Goal: Navigation & Orientation: Understand site structure

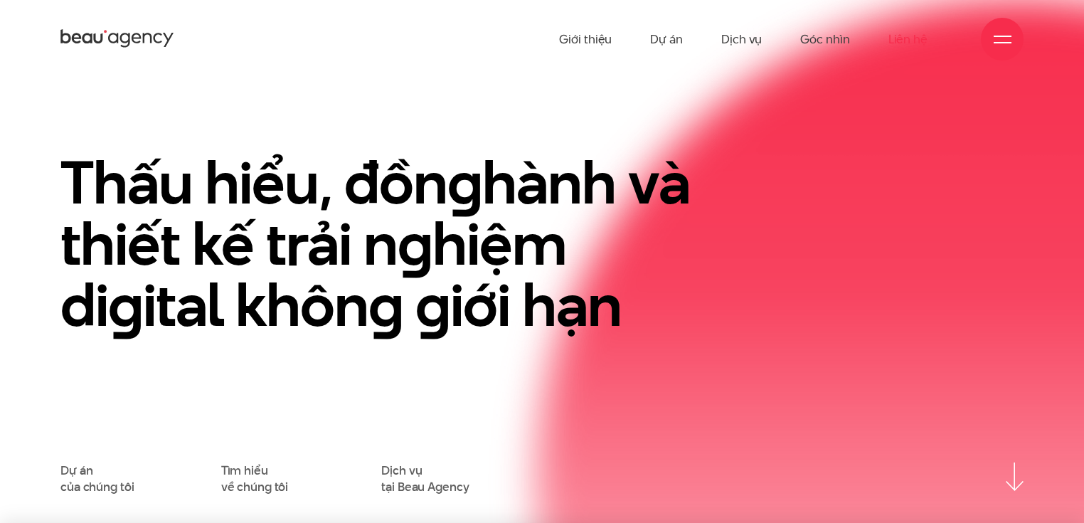
click at [903, 43] on link "Liên hệ" at bounding box center [907, 39] width 39 height 78
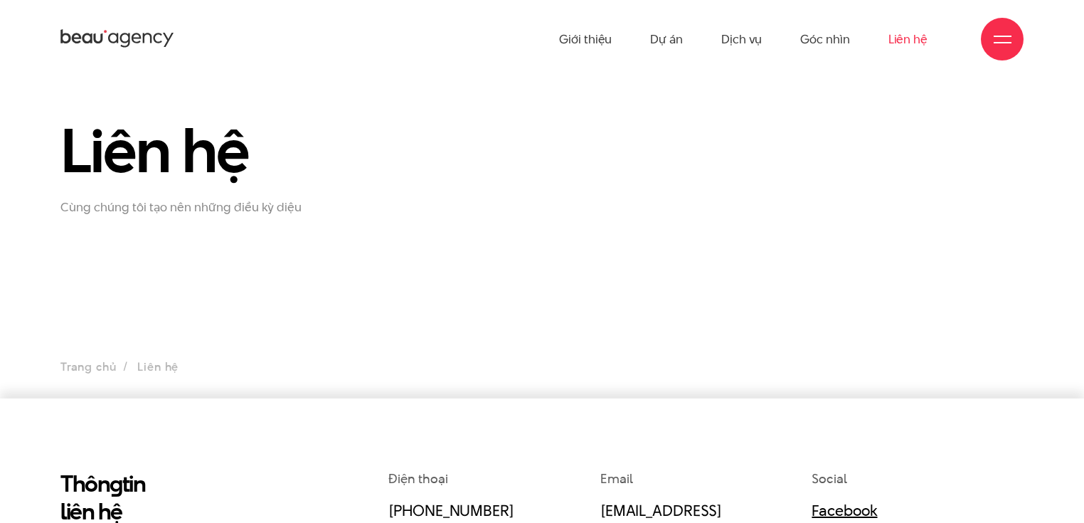
drag, startPoint x: 0, startPoint y: 0, endPoint x: 903, endPoint y: 43, distance: 903.6
click at [903, 43] on link "Liên hệ" at bounding box center [907, 39] width 39 height 78
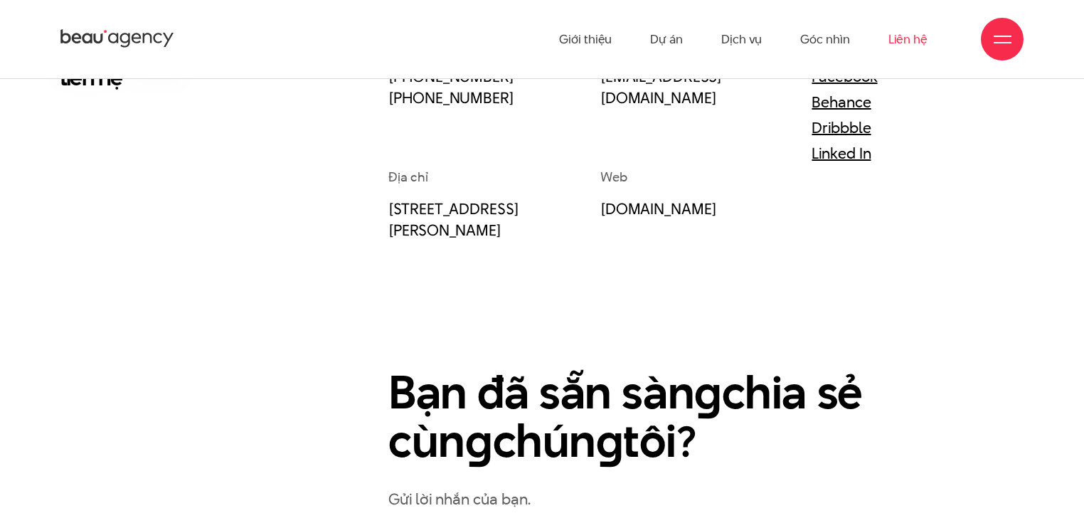
scroll to position [263, 0]
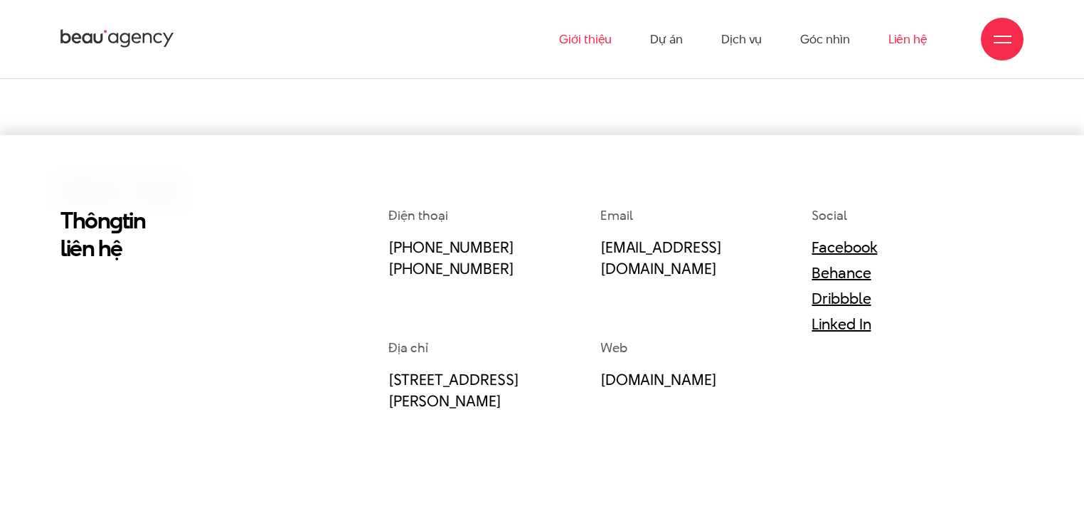
click at [585, 37] on link "Giới thiệu" at bounding box center [585, 39] width 53 height 78
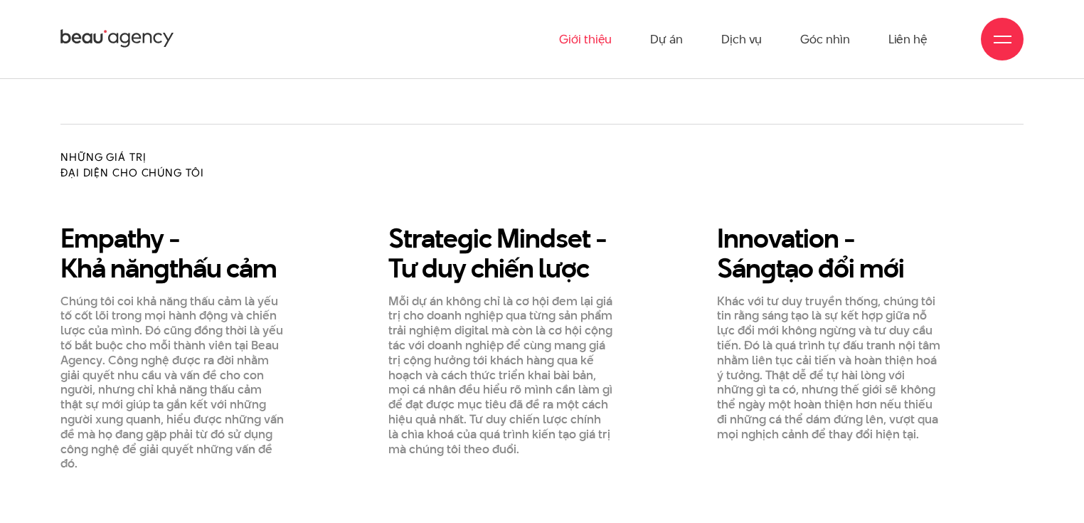
scroll to position [1024, 0]
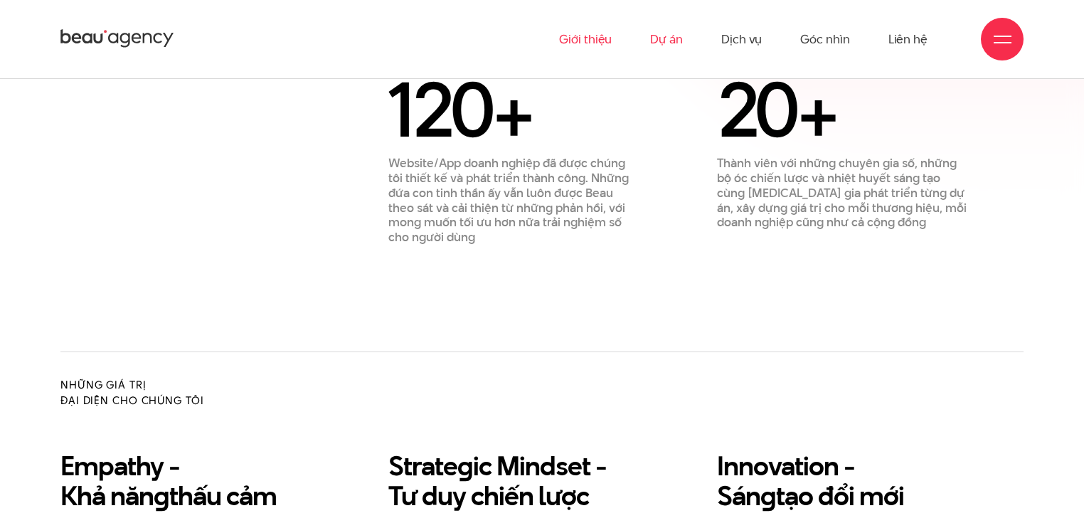
click at [663, 37] on link "Dự án" at bounding box center [666, 39] width 33 height 78
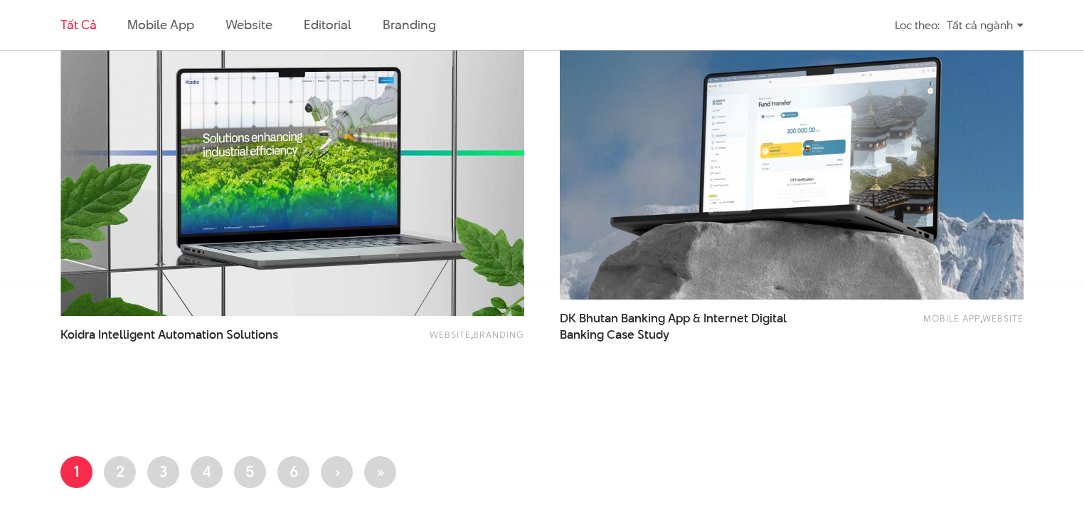
scroll to position [2731, 0]
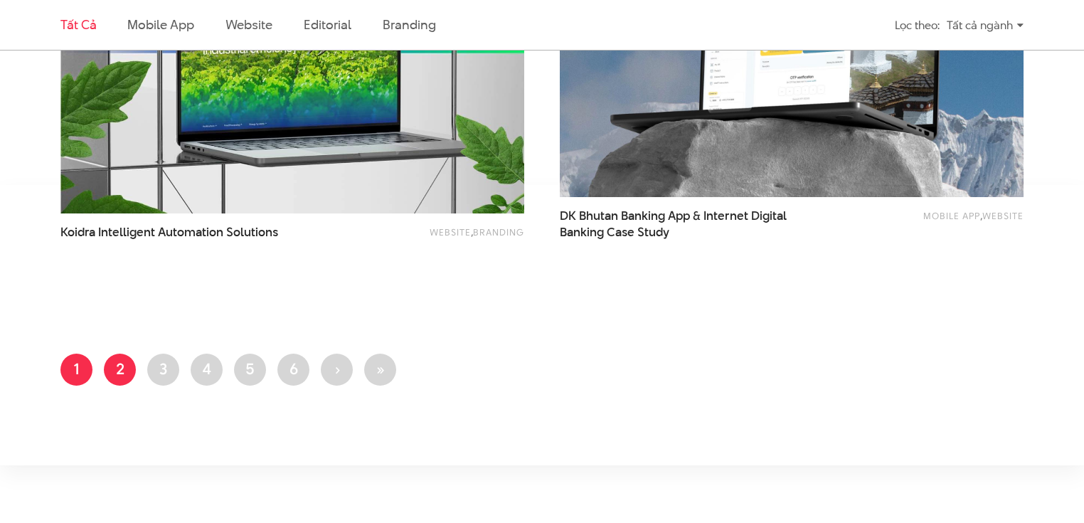
click at [125, 366] on link "Trang 2" at bounding box center [120, 369] width 32 height 32
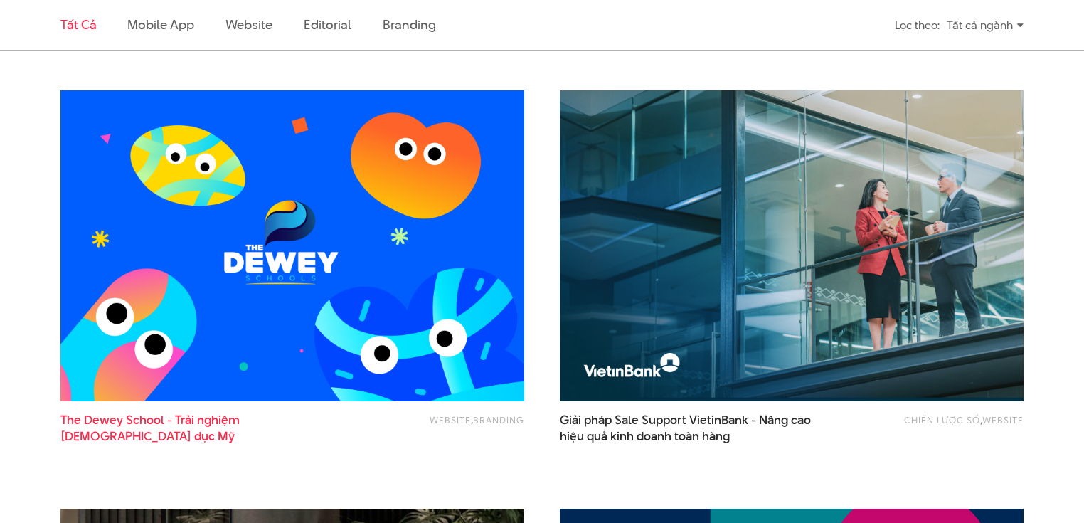
scroll to position [854, 0]
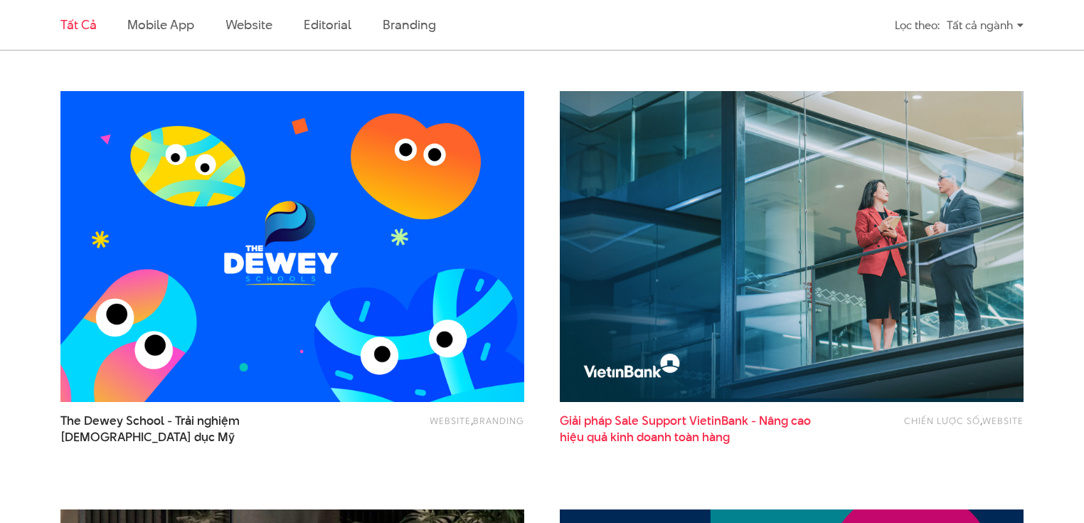
click at [723, 418] on span "Giải pháp Sale Support VietinBank - Nâng cao hiệu quả kinh doanh toàn hàng" at bounding box center [687, 429] width 255 height 33
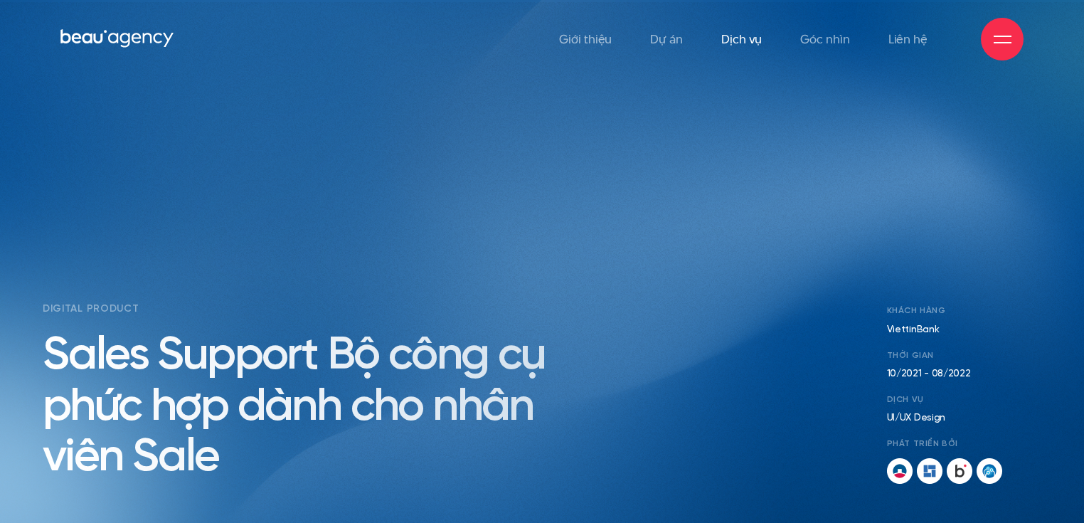
click at [744, 32] on link "Dịch vụ" at bounding box center [741, 39] width 41 height 78
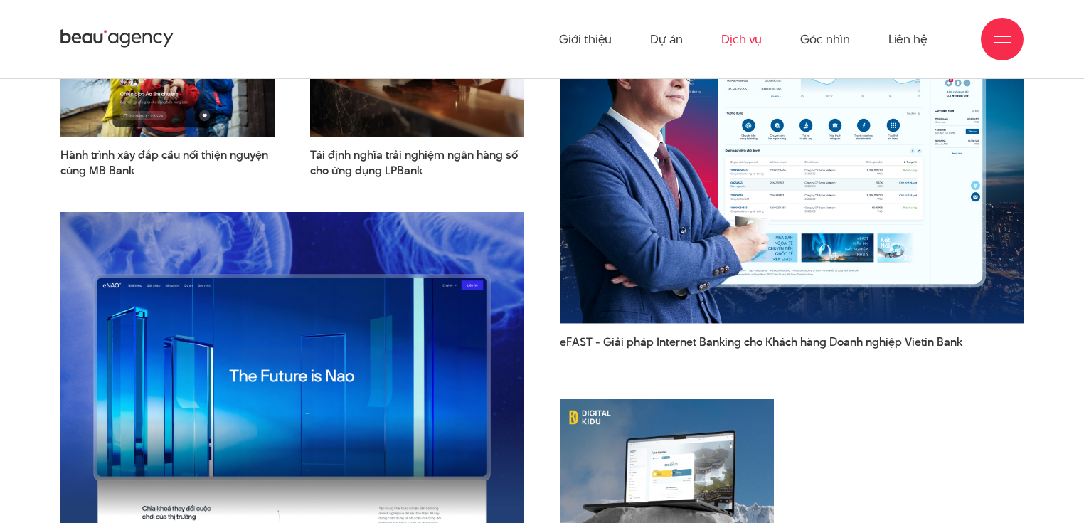
scroll to position [3319, 0]
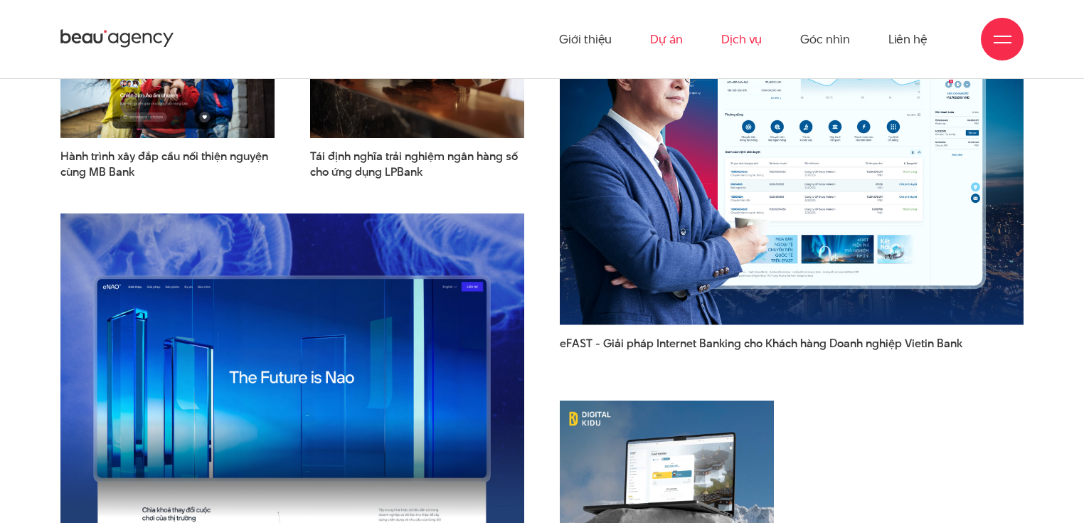
click at [669, 45] on link "Dự án" at bounding box center [666, 39] width 33 height 78
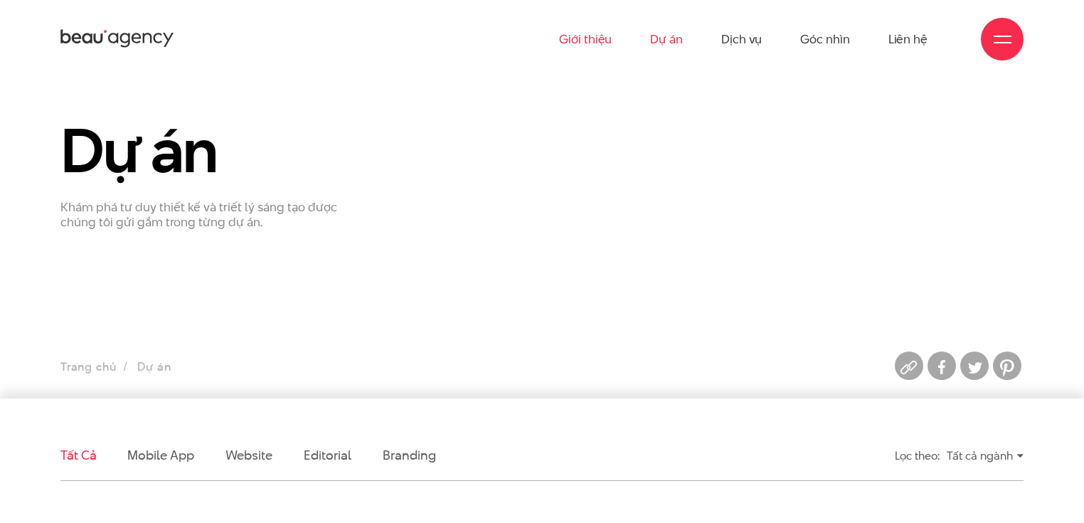
click at [591, 46] on link "Giới thiệu" at bounding box center [585, 39] width 53 height 78
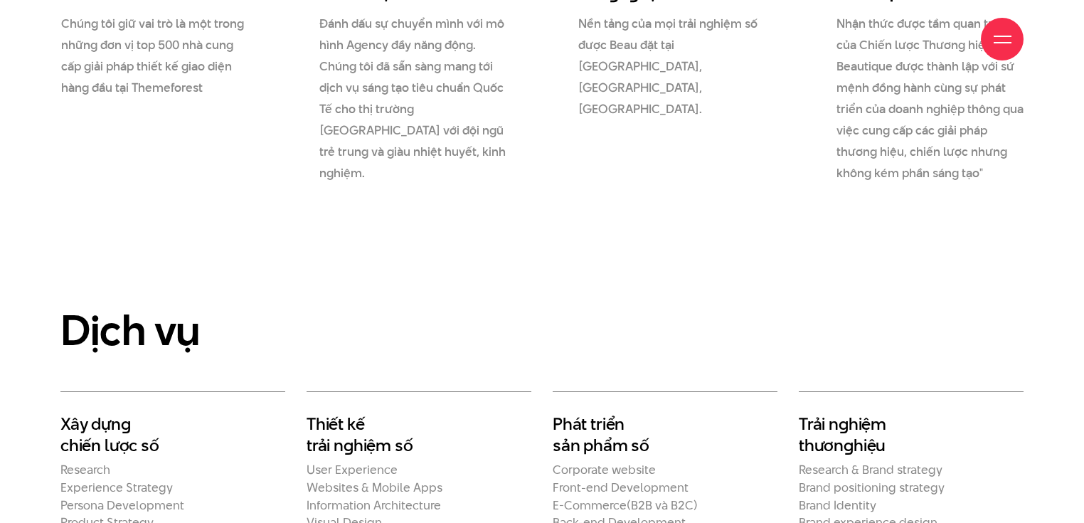
scroll to position [2276, 0]
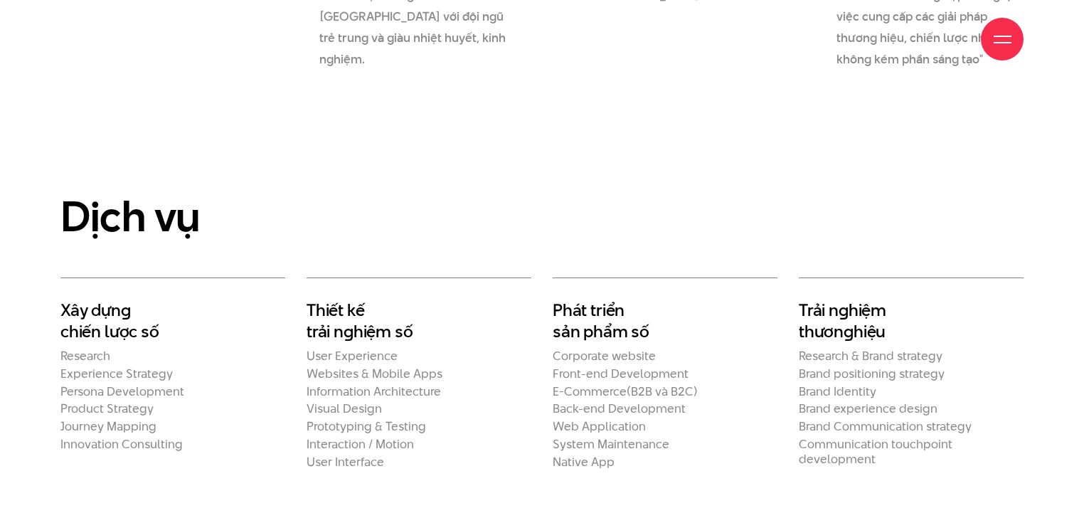
click at [867, 299] on h2 "Trải n g hiệm thươn g hiệu" at bounding box center [911, 320] width 225 height 42
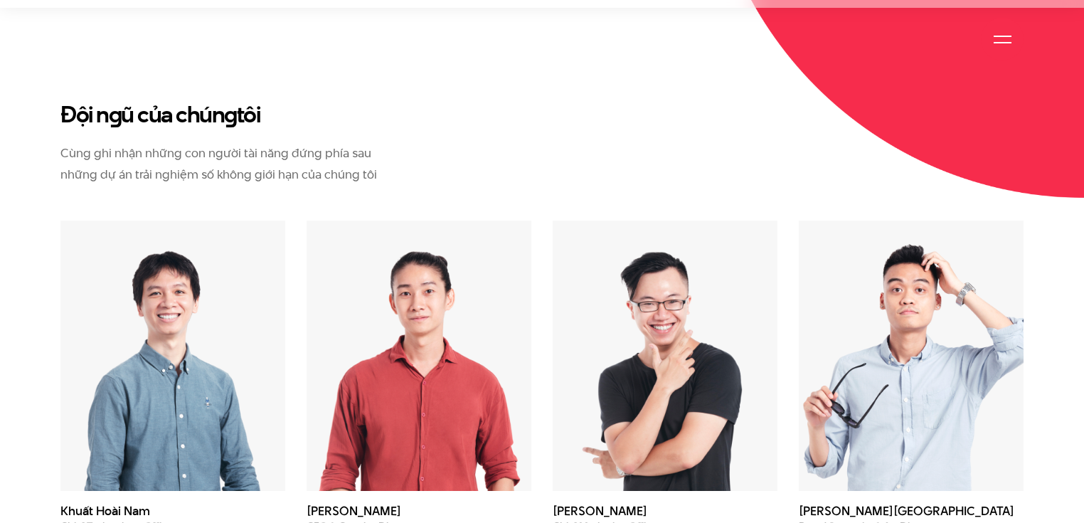
scroll to position [3755, 0]
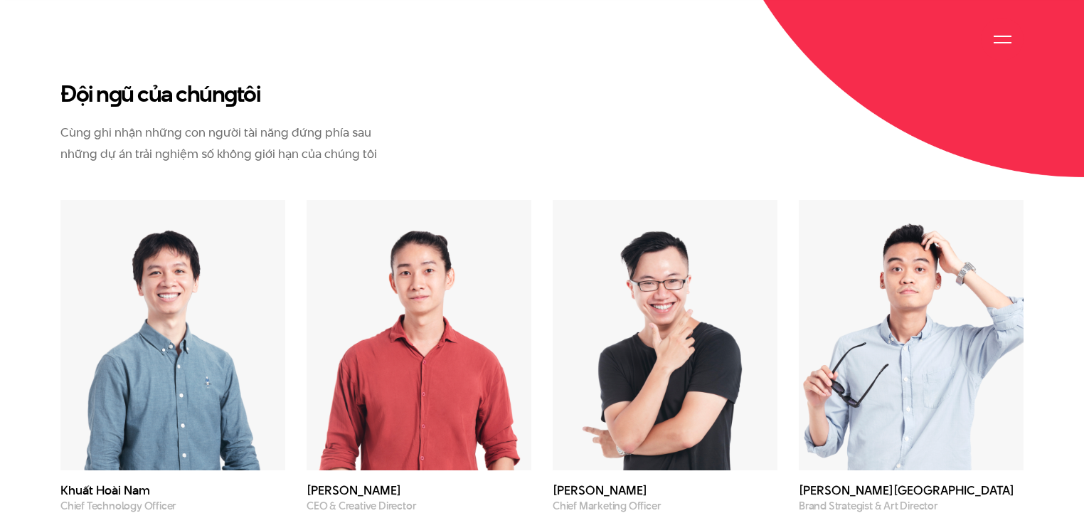
click at [831, 484] on h3 "Đào Hải Sơn" at bounding box center [911, 490] width 225 height 12
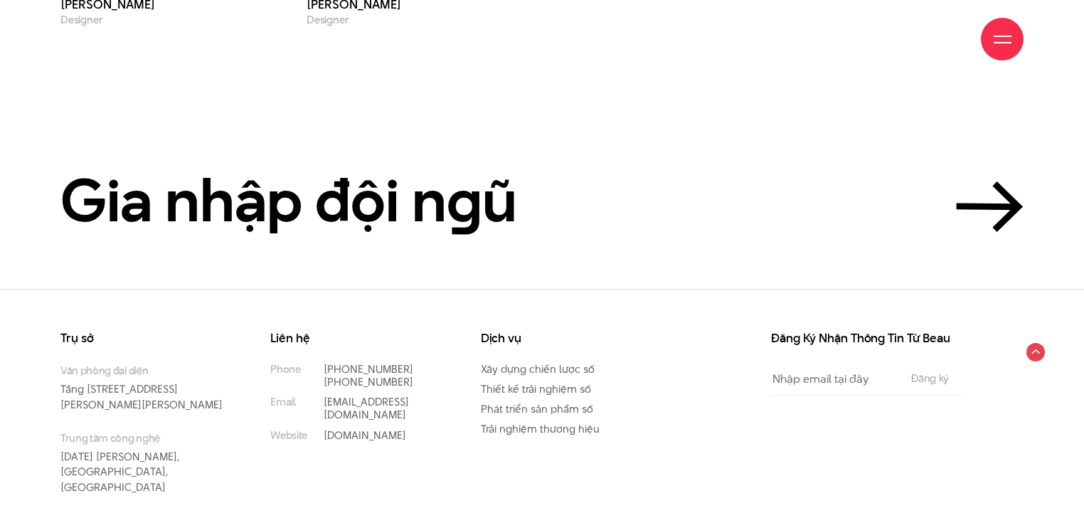
scroll to position [4956, 0]
